Goal: Information Seeking & Learning: Learn about a topic

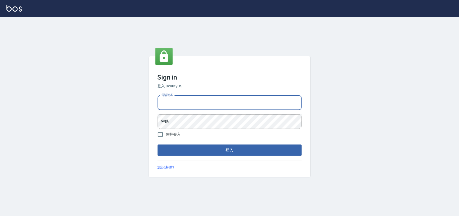
type input "0985335300"
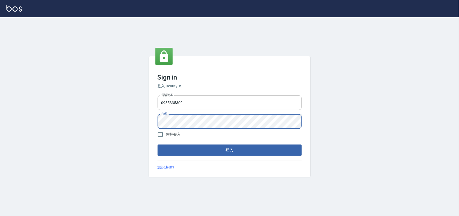
click at [158, 144] on button "登入" at bounding box center [230, 149] width 144 height 11
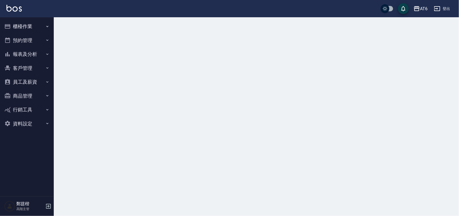
click at [16, 57] on button "報表及分析" at bounding box center [27, 54] width 50 height 14
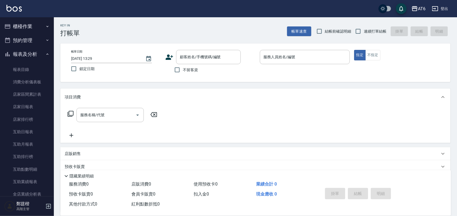
scroll to position [168, 0]
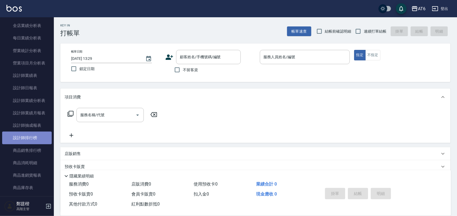
click at [33, 134] on link "設計師排行榜" at bounding box center [27, 137] width 50 height 12
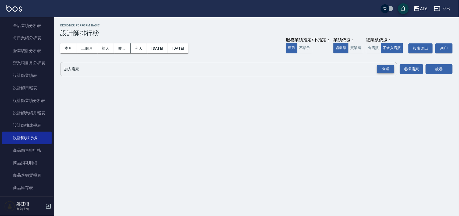
click at [384, 70] on div "全選" at bounding box center [385, 69] width 17 height 8
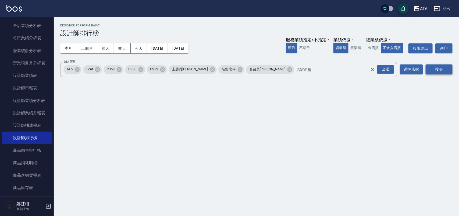
drag, startPoint x: 440, startPoint y: 65, endPoint x: 432, endPoint y: 67, distance: 8.8
click at [440, 65] on button "搜尋" at bounding box center [439, 69] width 27 height 10
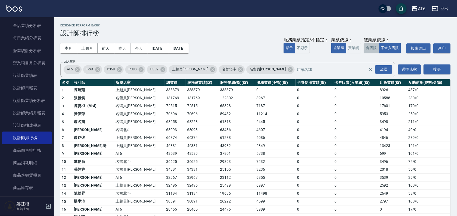
click at [376, 47] on button "含店販" at bounding box center [370, 48] width 15 height 10
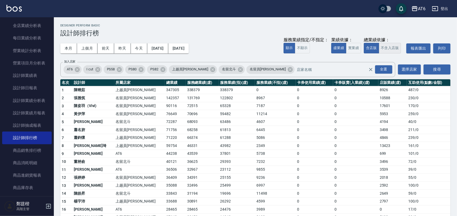
click at [386, 47] on button "不含入店販" at bounding box center [390, 48] width 22 height 10
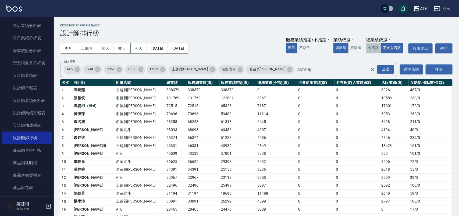
click at [366, 47] on button "含店販" at bounding box center [373, 48] width 15 height 10
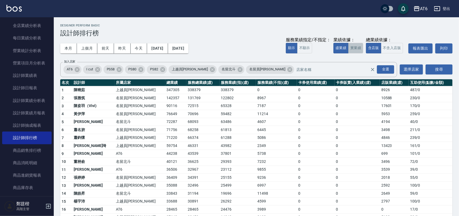
click at [357, 52] on button "實業績" at bounding box center [355, 48] width 15 height 10
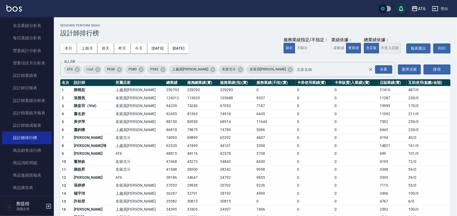
click at [384, 46] on button "不含入店販" at bounding box center [390, 48] width 22 height 10
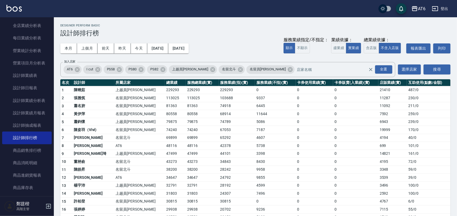
click at [165, 146] on td "48116" at bounding box center [175, 146] width 21 height 8
click at [165, 147] on td "48116" at bounding box center [175, 146] width 21 height 8
click at [90, 49] on button "上個月" at bounding box center [87, 48] width 20 height 10
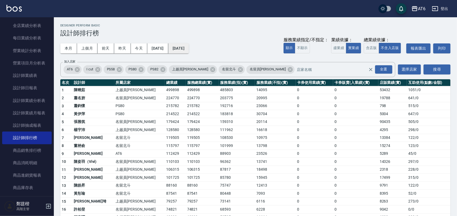
click at [189, 47] on button "[DATE]" at bounding box center [178, 48] width 20 height 10
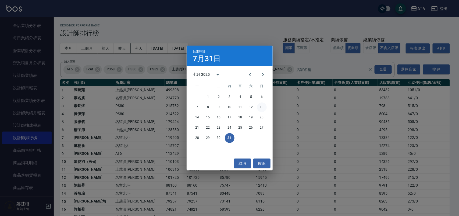
click at [263, 108] on button "13" at bounding box center [262, 107] width 10 height 10
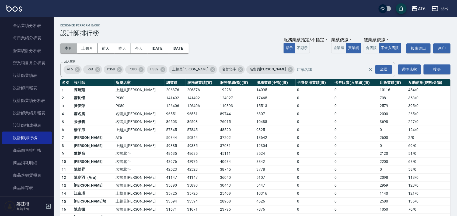
click at [61, 46] on button "本月" at bounding box center [68, 48] width 17 height 10
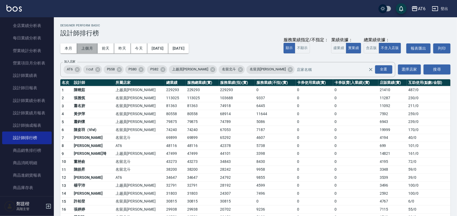
click at [82, 49] on button "上個月" at bounding box center [87, 48] width 20 height 10
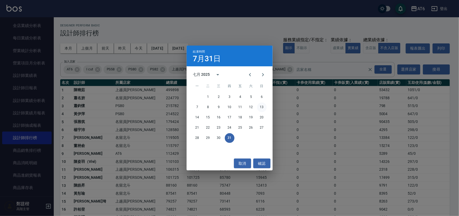
click at [260, 108] on button "13" at bounding box center [262, 107] width 10 height 10
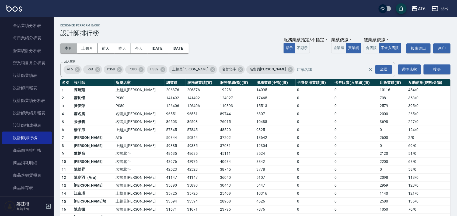
click at [73, 52] on button "本月" at bounding box center [68, 48] width 17 height 10
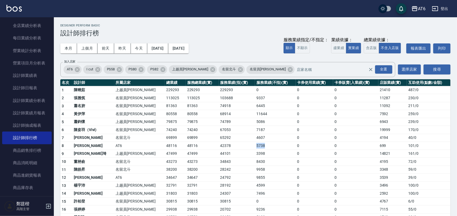
drag, startPoint x: 248, startPoint y: 146, endPoint x: 221, endPoint y: 146, distance: 26.9
click at [221, 146] on tr "8 [PERSON_NAME]甄 AT6 48116 48116 42378 5738 0 0 699 101 / 0" at bounding box center [255, 146] width 390 height 8
click at [223, 145] on td "42378" at bounding box center [237, 146] width 36 height 8
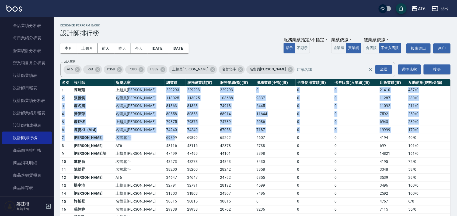
drag, startPoint x: 149, startPoint y: 139, endPoint x: 126, endPoint y: 86, distance: 57.7
click at [127, 104] on td "名留員[PERSON_NAME]" at bounding box center [139, 106] width 50 height 8
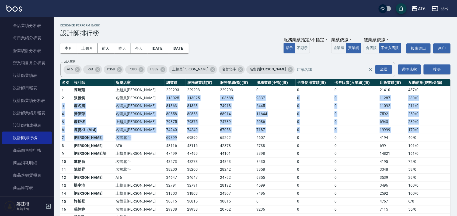
drag, startPoint x: 141, startPoint y: 98, endPoint x: 160, endPoint y: 135, distance: 42.0
click at [165, 139] on td "69899" at bounding box center [175, 137] width 21 height 8
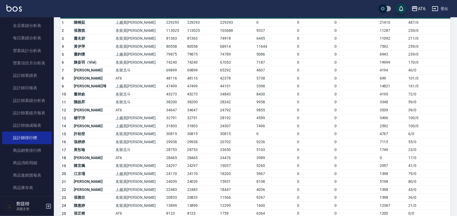
scroll to position [34, 0]
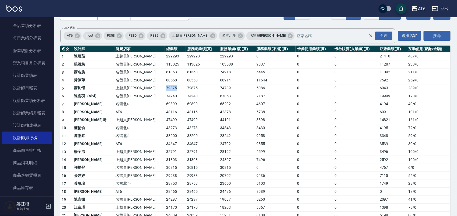
drag, startPoint x: 148, startPoint y: 90, endPoint x: 139, endPoint y: 90, distance: 8.6
click at [165, 90] on td "79875" at bounding box center [175, 88] width 21 height 8
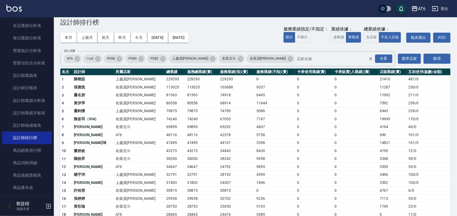
scroll to position [0, 0]
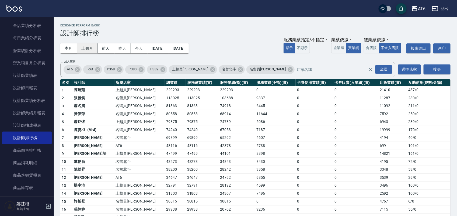
click at [81, 46] on button "上個月" at bounding box center [87, 48] width 20 height 10
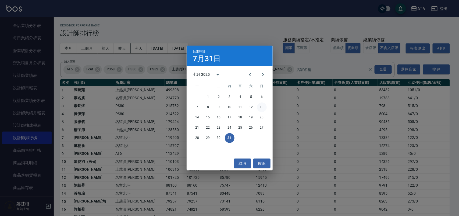
click at [260, 107] on button "13" at bounding box center [262, 107] width 10 height 10
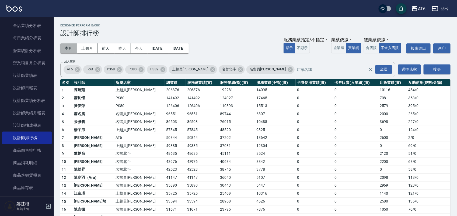
click at [67, 50] on button "本月" at bounding box center [68, 48] width 17 height 10
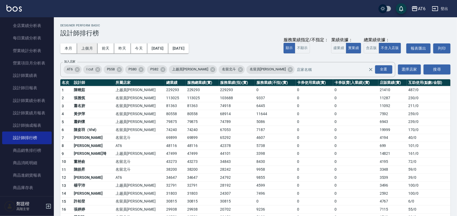
click at [87, 50] on button "上個月" at bounding box center [87, 48] width 20 height 10
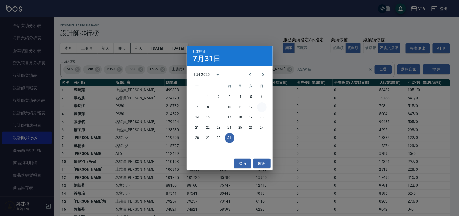
click at [259, 108] on button "13" at bounding box center [262, 107] width 10 height 10
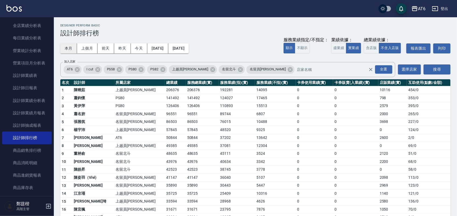
click at [72, 47] on button "本月" at bounding box center [68, 48] width 17 height 10
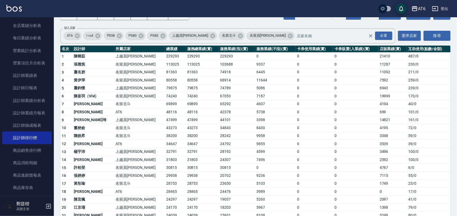
scroll to position [67, 0]
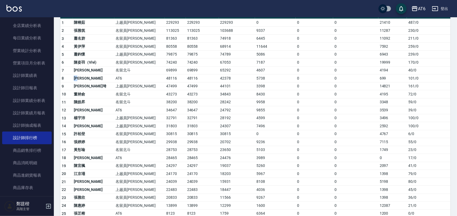
drag, startPoint x: 83, startPoint y: 78, endPoint x: 69, endPoint y: 77, distance: 14.3
click at [69, 77] on tr "8 [PERSON_NAME]甄 AT6 48116 48116 42378 5738 0 0 699 101 / 0" at bounding box center [255, 78] width 390 height 8
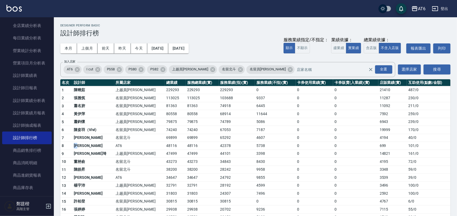
scroll to position [34, 0]
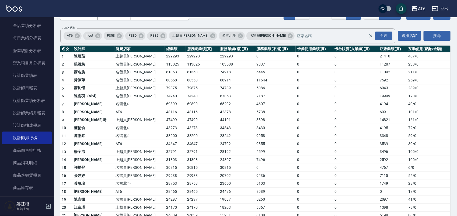
click at [104, 120] on td "[PERSON_NAME]埼" at bounding box center [93, 120] width 42 height 8
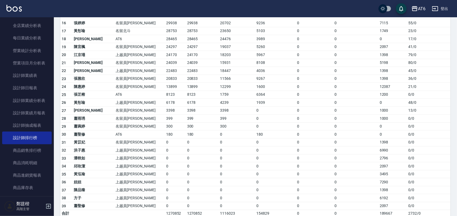
scroll to position [196, 0]
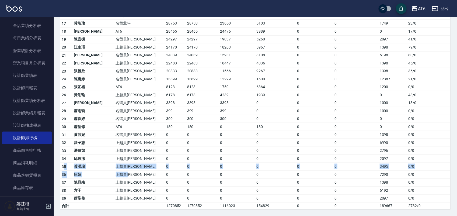
drag, startPoint x: 126, startPoint y: 174, endPoint x: 64, endPoint y: 166, distance: 63.2
click at [64, 166] on tbody "1 [PERSON_NAME]員[PERSON_NAME] 229293 229293 229293 0 0 0 21410 487 / 0 2 張雅筑 名留…" at bounding box center [255, 50] width 390 height 317
drag, startPoint x: 389, startPoint y: 172, endPoint x: 372, endPoint y: 175, distance: 18.0
click at [378, 175] on td "7290" at bounding box center [392, 174] width 29 height 8
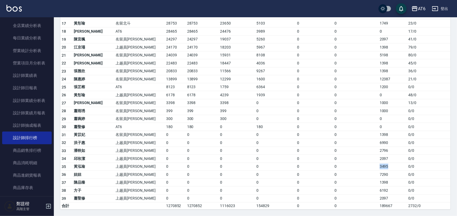
drag, startPoint x: 383, startPoint y: 167, endPoint x: 372, endPoint y: 167, distance: 11.3
click at [378, 167] on td "3495" at bounding box center [392, 166] width 29 height 8
drag, startPoint x: 382, startPoint y: 190, endPoint x: 370, endPoint y: 191, distance: 11.6
click at [370, 191] on tr "38 方子 上越員[PERSON_NAME] 0 0 0 0 0 0 6192 0 / 0" at bounding box center [255, 190] width 390 height 8
drag, startPoint x: 385, startPoint y: 141, endPoint x: 350, endPoint y: 143, distance: 35.1
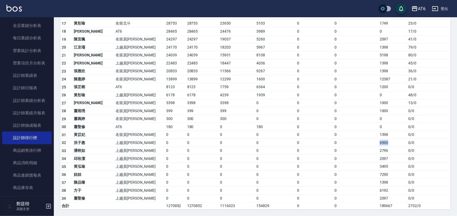
click at [350, 143] on tr "32 洪子惠 上越員[PERSON_NAME] 0 0 0 0 0 0 6990 0 / 0" at bounding box center [255, 143] width 390 height 8
drag, startPoint x: 390, startPoint y: 151, endPoint x: 372, endPoint y: 153, distance: 18.2
click at [378, 153] on td "2796" at bounding box center [392, 150] width 29 height 8
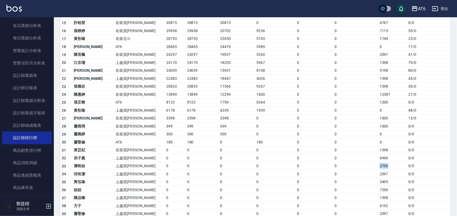
scroll to position [162, 0]
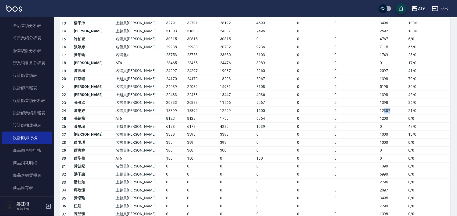
drag, startPoint x: 387, startPoint y: 112, endPoint x: 376, endPoint y: 114, distance: 11.3
click at [378, 114] on td "12387" at bounding box center [392, 111] width 29 height 8
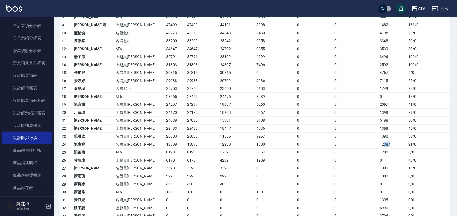
scroll to position [27, 0]
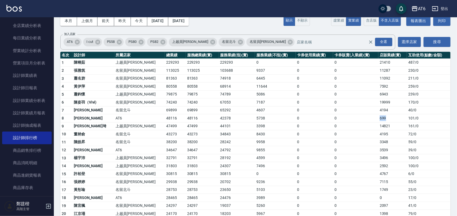
drag, startPoint x: 384, startPoint y: 117, endPoint x: 370, endPoint y: 116, distance: 14.0
click at [370, 116] on tr "8 [PERSON_NAME]甄 AT6 48116 48116 42378 5738 0 0 699 101 / 0" at bounding box center [255, 118] width 390 height 8
click at [383, 65] on td "21410" at bounding box center [392, 62] width 29 height 8
drag, startPoint x: 387, startPoint y: 118, endPoint x: 365, endPoint y: 119, distance: 21.8
click at [365, 119] on tr "8 [PERSON_NAME]甄 AT6 48116 48116 42378 5738 0 0 699 101 / 0" at bounding box center [255, 118] width 390 height 8
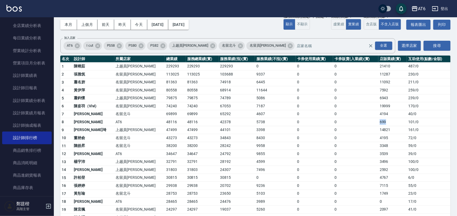
scroll to position [0, 0]
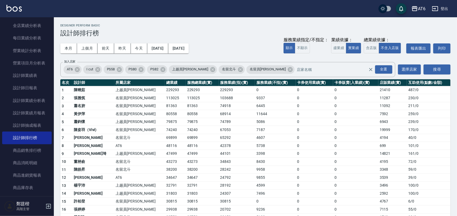
click at [333, 129] on td "0" at bounding box center [355, 130] width 45 height 8
drag, startPoint x: 374, startPoint y: 146, endPoint x: 379, endPoint y: 147, distance: 4.6
click at [379, 147] on td "699" at bounding box center [392, 146] width 29 height 8
click at [381, 147] on td "699" at bounding box center [392, 146] width 29 height 8
drag, startPoint x: 381, startPoint y: 147, endPoint x: 363, endPoint y: 142, distance: 19.3
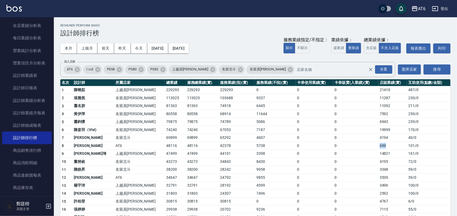
click at [364, 142] on tr "8 [PERSON_NAME]甄 AT6 48116 48116 42378 5738 0 0 699 101 / 0" at bounding box center [255, 146] width 390 height 8
click at [105, 144] on td "[PERSON_NAME]" at bounding box center [93, 146] width 42 height 8
click at [61, 145] on td "8" at bounding box center [66, 146] width 12 height 8
drag, startPoint x: 61, startPoint y: 145, endPoint x: 423, endPoint y: 149, distance: 362.2
click at [423, 149] on tr "8 [PERSON_NAME]甄 AT6 48116 48116 42378 5738 0 0 699 101 / 0" at bounding box center [255, 146] width 390 height 8
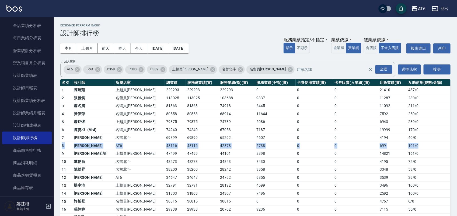
click at [423, 149] on td "101 / 0" at bounding box center [429, 146] width 44 height 8
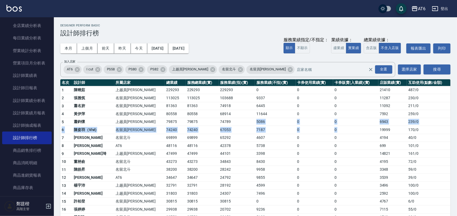
drag, startPoint x: 370, startPoint y: 130, endPoint x: 232, endPoint y: 124, distance: 138.9
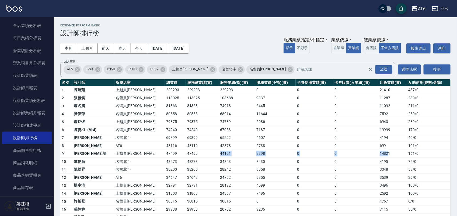
drag, startPoint x: 381, startPoint y: 152, endPoint x: 185, endPoint y: 153, distance: 196.1
click at [185, 153] on tr "9 [PERSON_NAME]埼 上越員林 47499 47499 44101 3398 0 0 14821 161 / 0" at bounding box center [255, 153] width 390 height 8
click at [89, 46] on button "上個月" at bounding box center [87, 48] width 20 height 10
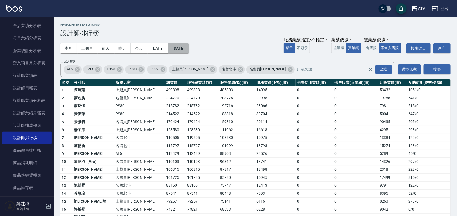
click at [186, 52] on button "[DATE]" at bounding box center [178, 48] width 20 height 10
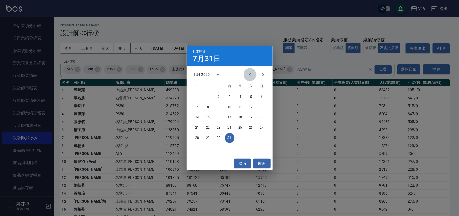
click at [248, 78] on button "Previous month" at bounding box center [250, 74] width 13 height 13
click at [198, 147] on button "30" at bounding box center [198, 148] width 10 height 10
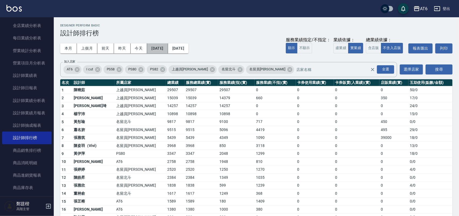
click at [163, 48] on button "[DATE]" at bounding box center [157, 48] width 21 height 10
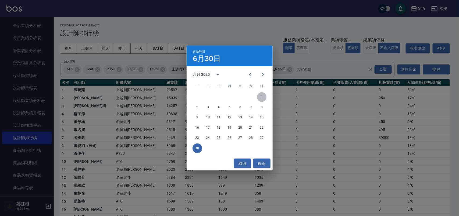
click at [263, 96] on button "1" at bounding box center [262, 97] width 10 height 10
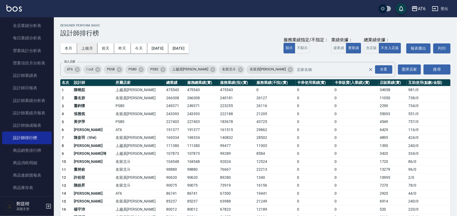
click at [83, 46] on button "上個月" at bounding box center [87, 48] width 20 height 10
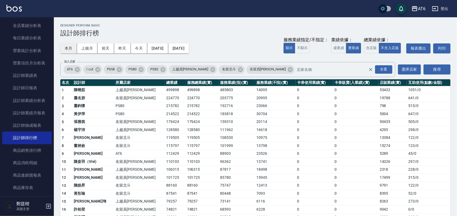
click at [65, 50] on button "本月" at bounding box center [68, 48] width 17 height 10
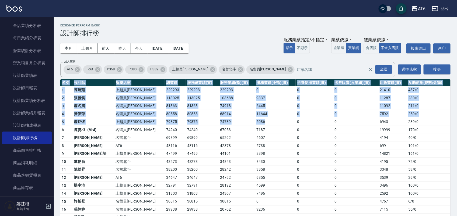
drag, startPoint x: 249, startPoint y: 122, endPoint x: 57, endPoint y: 126, distance: 191.6
click at [57, 126] on div "AT6 [DATE] - [DATE] 設計師排行榜 列印時間： [DATE][PHONE_NUMBER]:41 Designer Perform Basic…" at bounding box center [255, 213] width 403 height 392
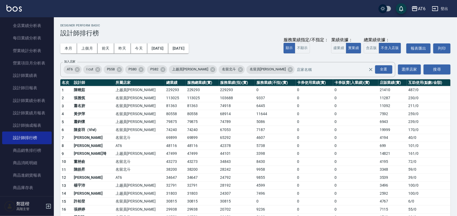
click at [69, 142] on td "8" at bounding box center [66, 146] width 12 height 8
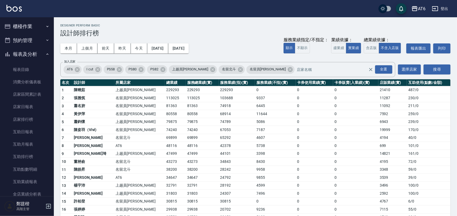
click at [38, 30] on button "櫃檯作業" at bounding box center [27, 26] width 50 height 14
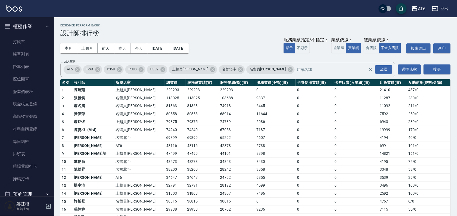
drag, startPoint x: 36, startPoint y: 37, endPoint x: 37, endPoint y: 28, distance: 8.4
click at [35, 37] on link "打帳單" at bounding box center [27, 42] width 50 height 12
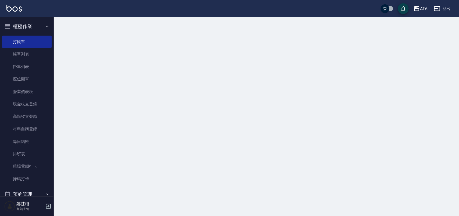
click at [37, 28] on button "櫃檯作業" at bounding box center [27, 26] width 50 height 14
